Goal: Information Seeking & Learning: Compare options

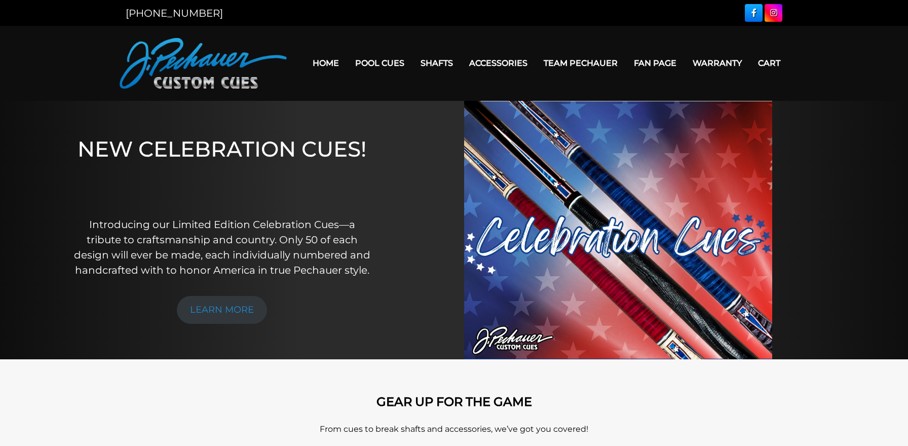
click at [656, 65] on link "Fan Page" at bounding box center [655, 63] width 59 height 26
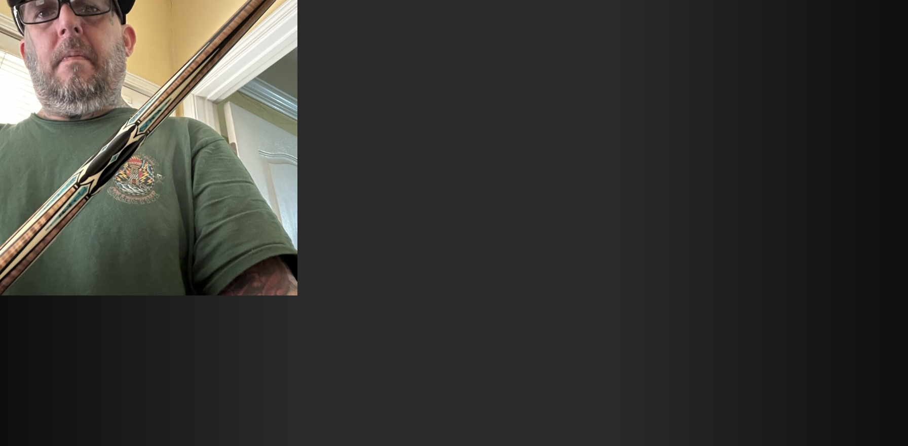
scroll to position [7007, 0]
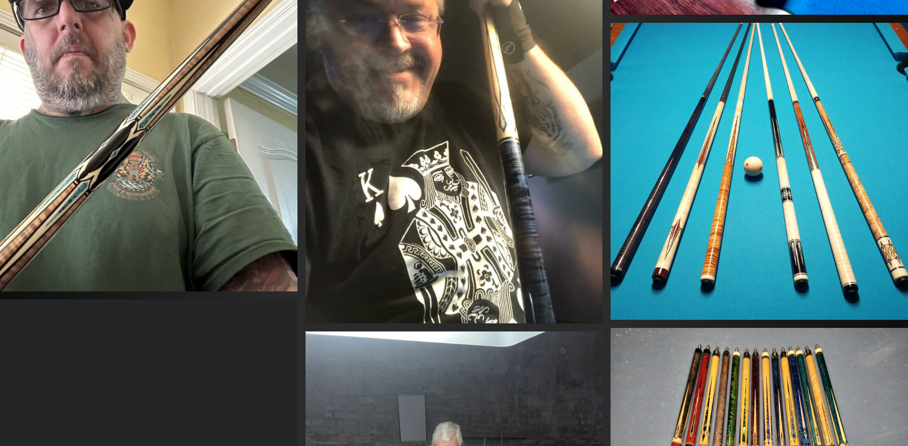
click at [117, 135] on img at bounding box center [149, 93] width 298 height 396
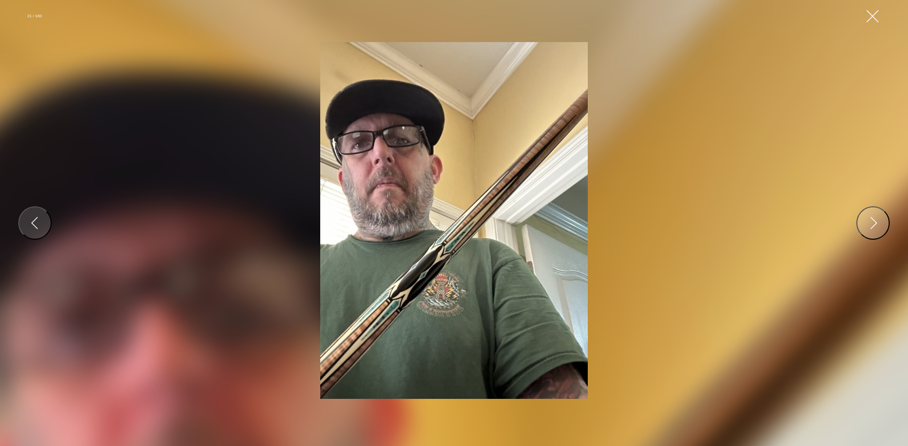
drag, startPoint x: 498, startPoint y: 210, endPoint x: 239, endPoint y: 1, distance: 332.7
click at [878, 18] on button "Close Gallery" at bounding box center [873, 16] width 18 height 18
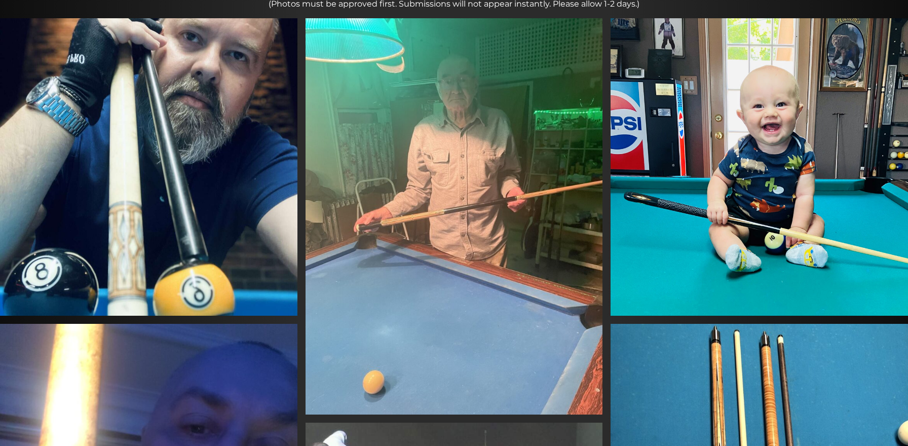
scroll to position [0, 0]
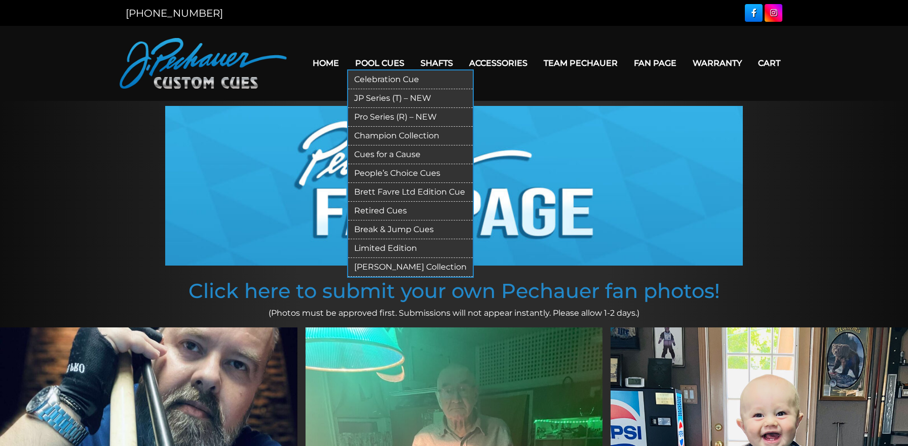
click at [372, 248] on link "Limited Edition" at bounding box center [410, 248] width 125 height 19
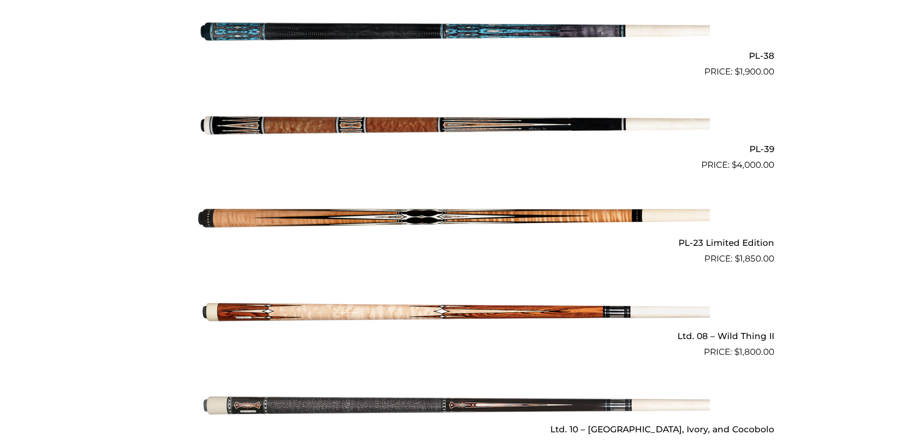
scroll to position [1214, 0]
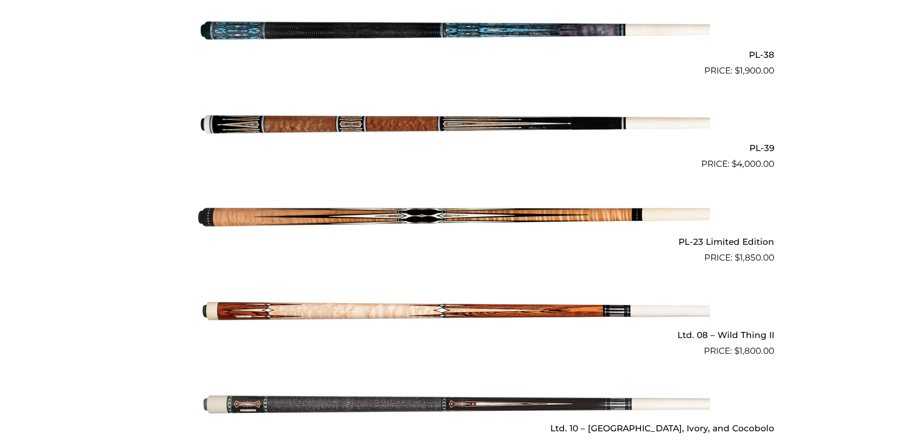
click at [427, 202] on img at bounding box center [454, 217] width 512 height 85
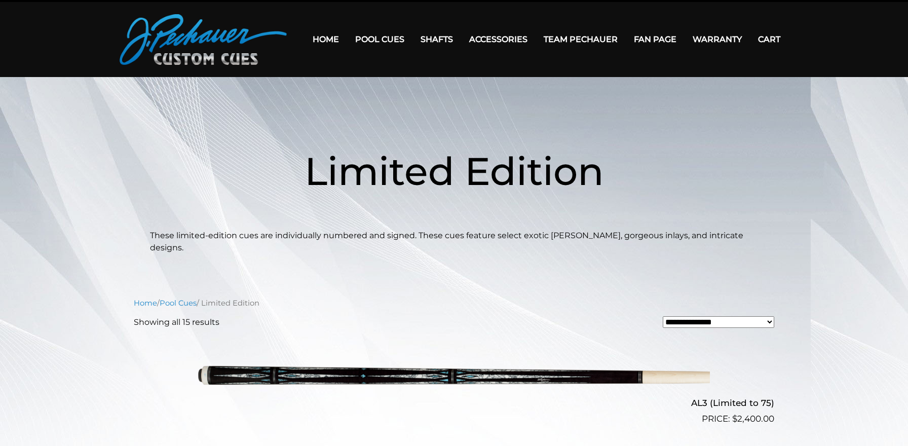
scroll to position [23, 0]
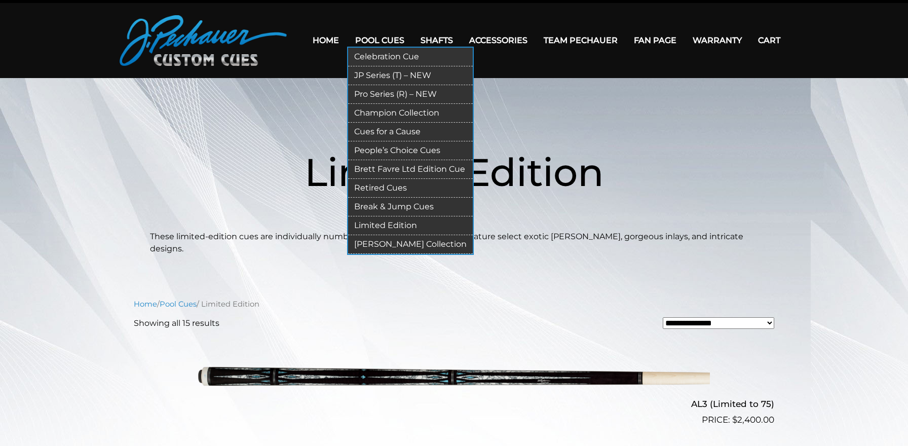
click at [368, 91] on link "Pro Series (R) – NEW" at bounding box center [410, 94] width 125 height 19
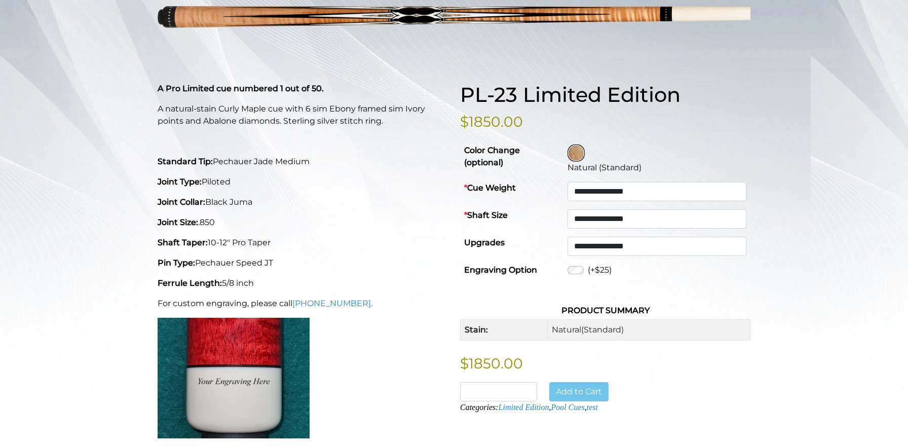
scroll to position [181, 0]
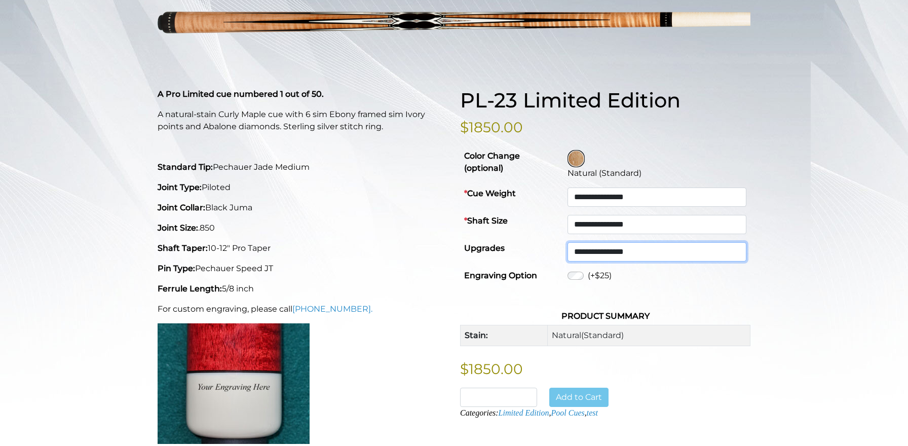
click at [598, 254] on select "**********" at bounding box center [657, 251] width 179 height 19
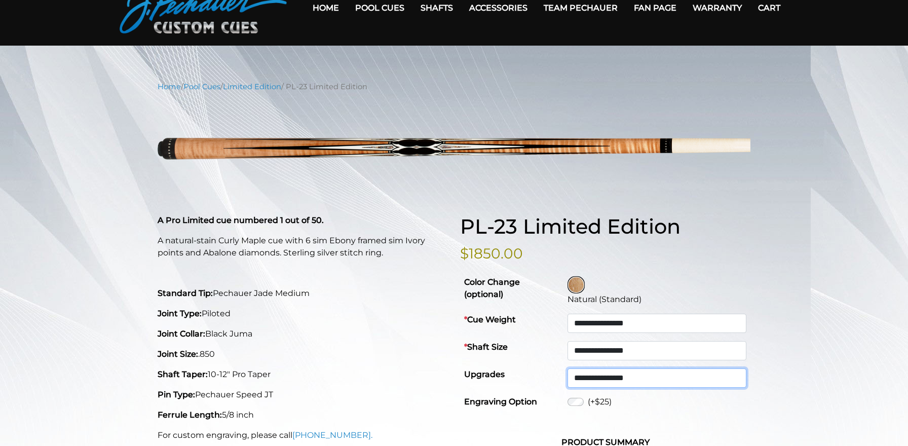
scroll to position [58, 0]
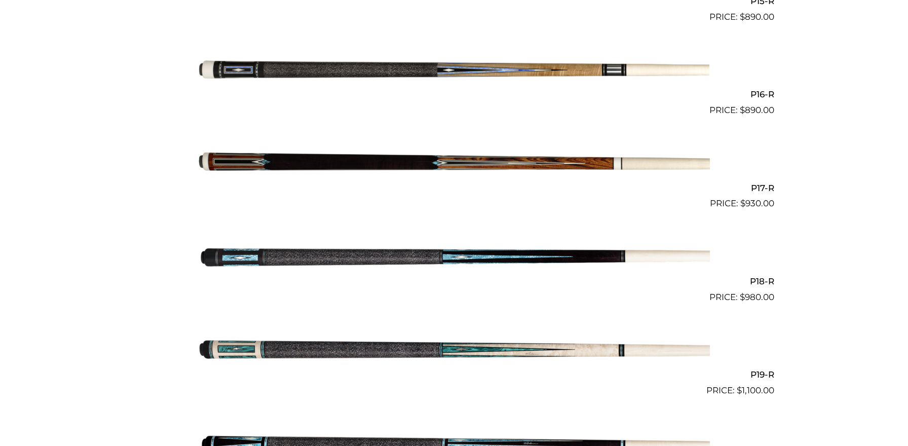
scroll to position [1712, 0]
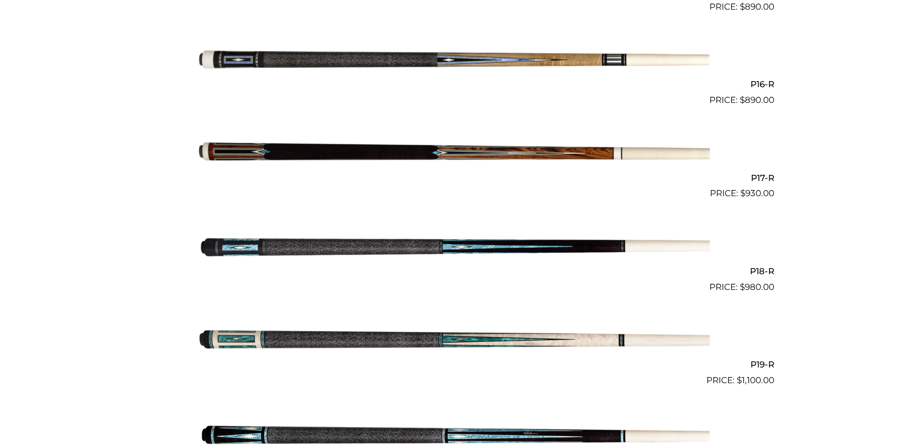
click at [404, 152] on img at bounding box center [454, 153] width 512 height 85
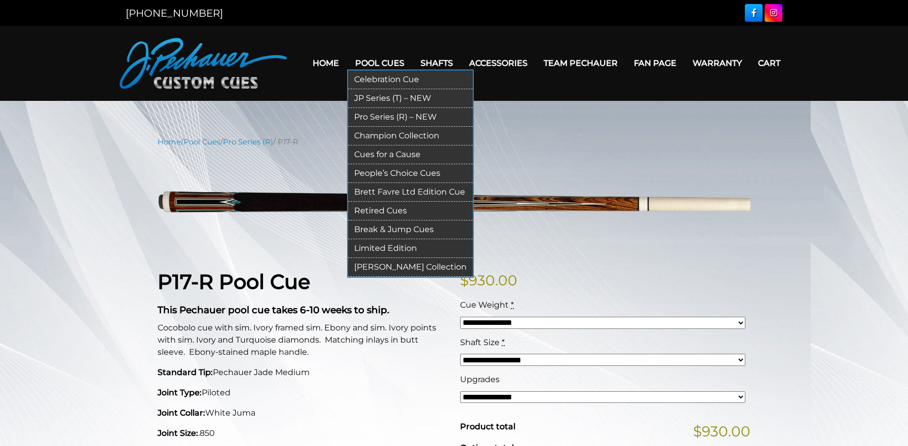
click at [382, 134] on link "Champion Collection" at bounding box center [410, 136] width 125 height 19
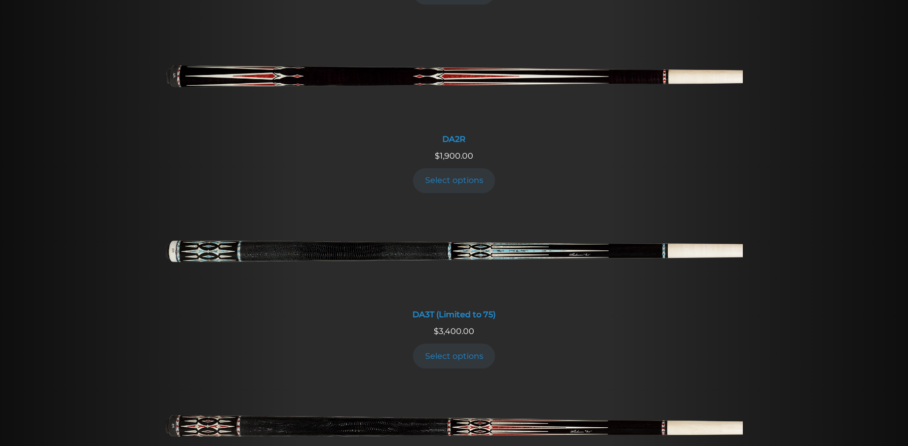
scroll to position [1693, 0]
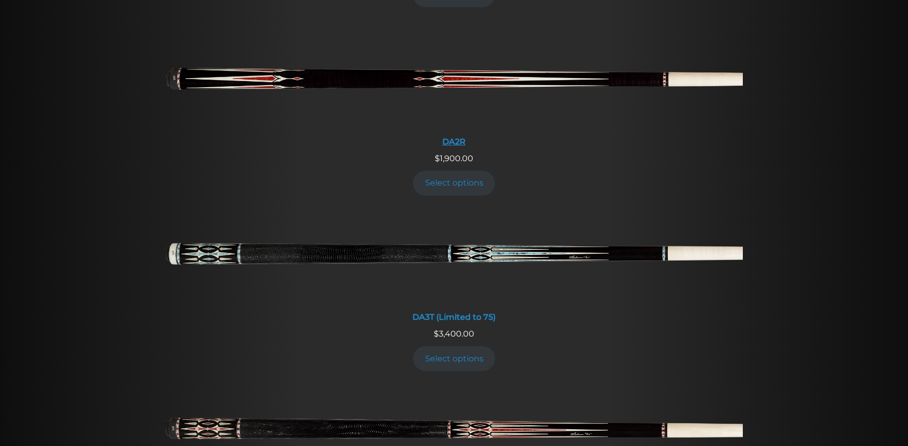
click at [394, 81] on img at bounding box center [454, 82] width 578 height 96
